Goal: Book appointment/travel/reservation

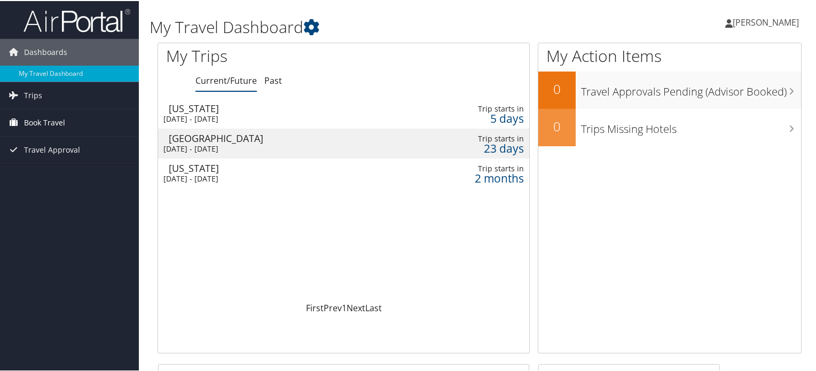
click at [51, 121] on span "Book Travel" at bounding box center [44, 121] width 41 height 27
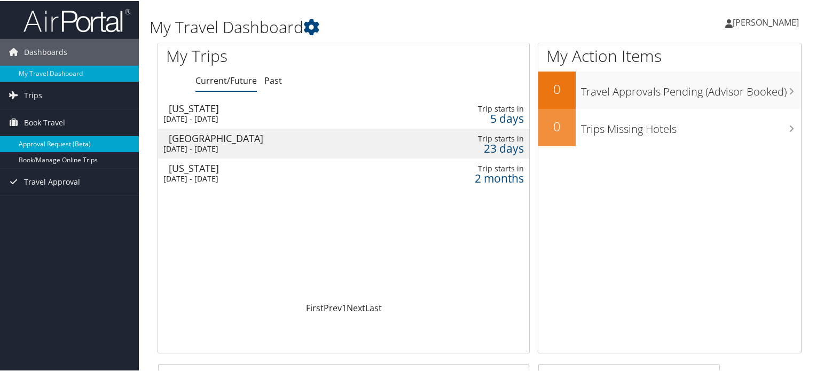
click at [56, 145] on link "Approval Request (Beta)" at bounding box center [69, 143] width 139 height 16
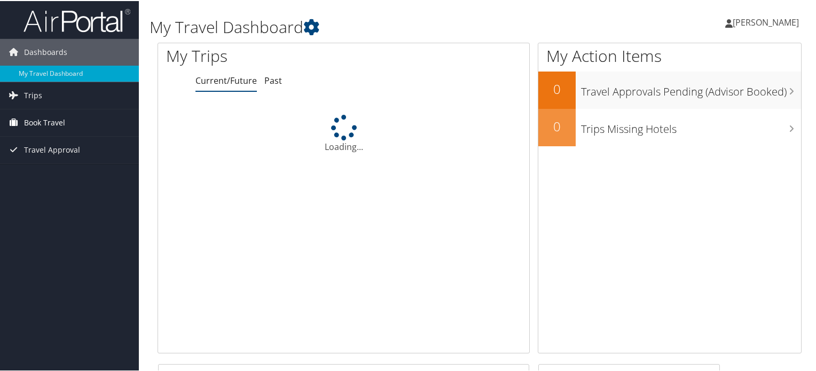
click at [36, 117] on span "Book Travel" at bounding box center [44, 121] width 41 height 27
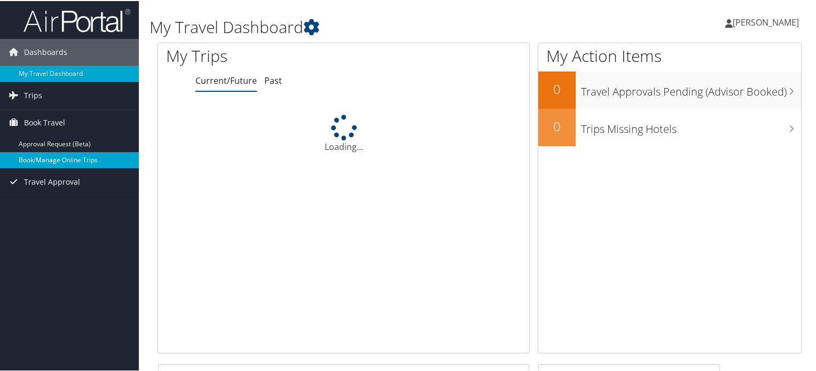
click at [59, 163] on link "Book/Manage Online Trips" at bounding box center [69, 159] width 139 height 16
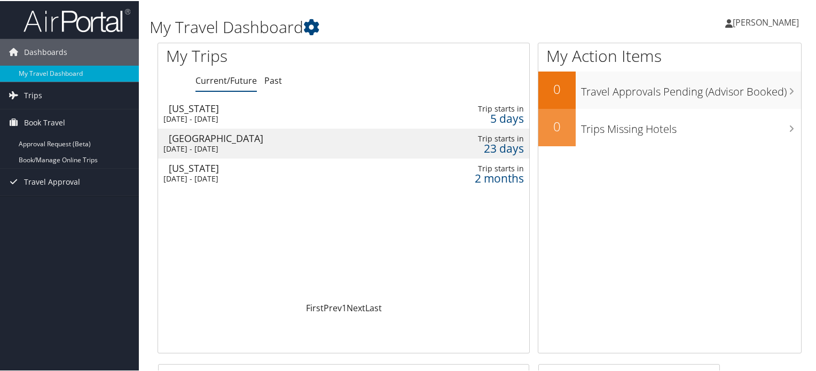
click at [193, 105] on div "[US_STATE]" at bounding box center [287, 107] width 236 height 10
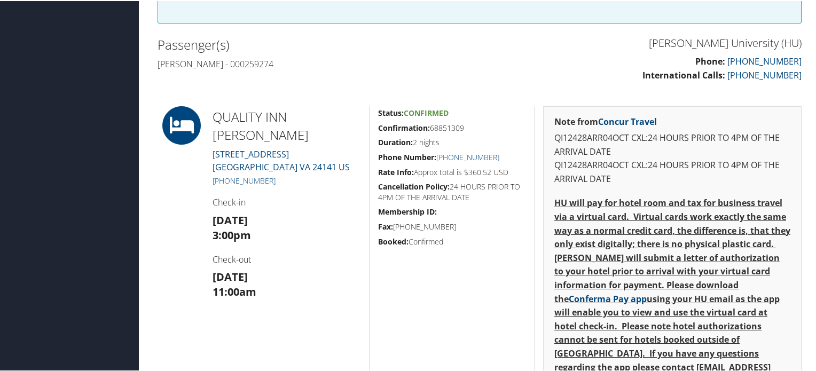
scroll to position [297, 0]
